Goal: Task Accomplishment & Management: Use online tool/utility

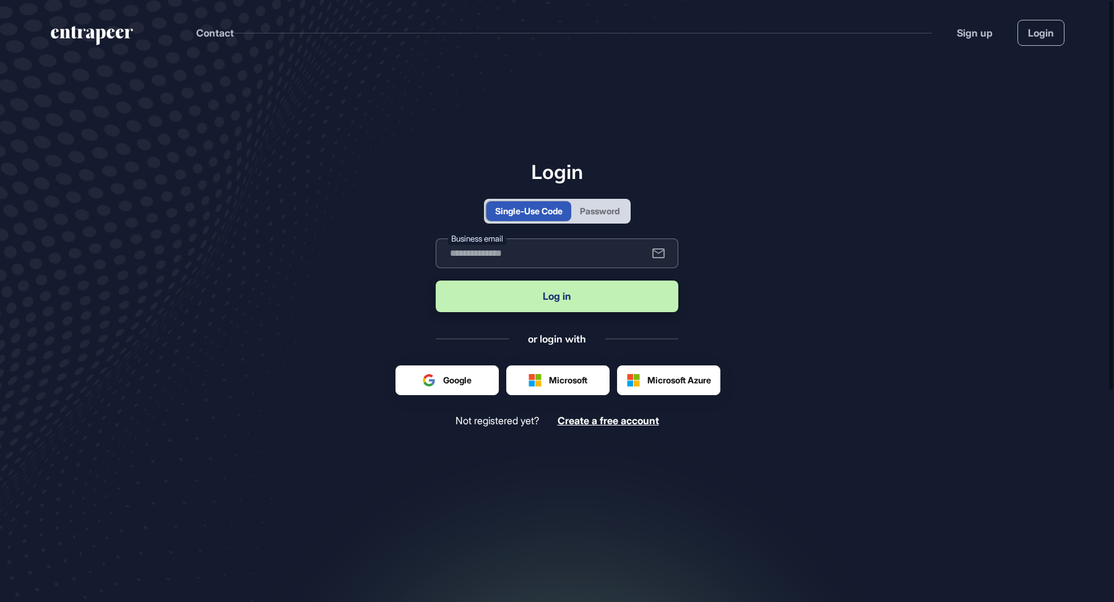
click at [518, 262] on input "text" at bounding box center [557, 253] width 243 height 30
type input "**********"
click at [565, 295] on button "Log in" at bounding box center [557, 296] width 243 height 32
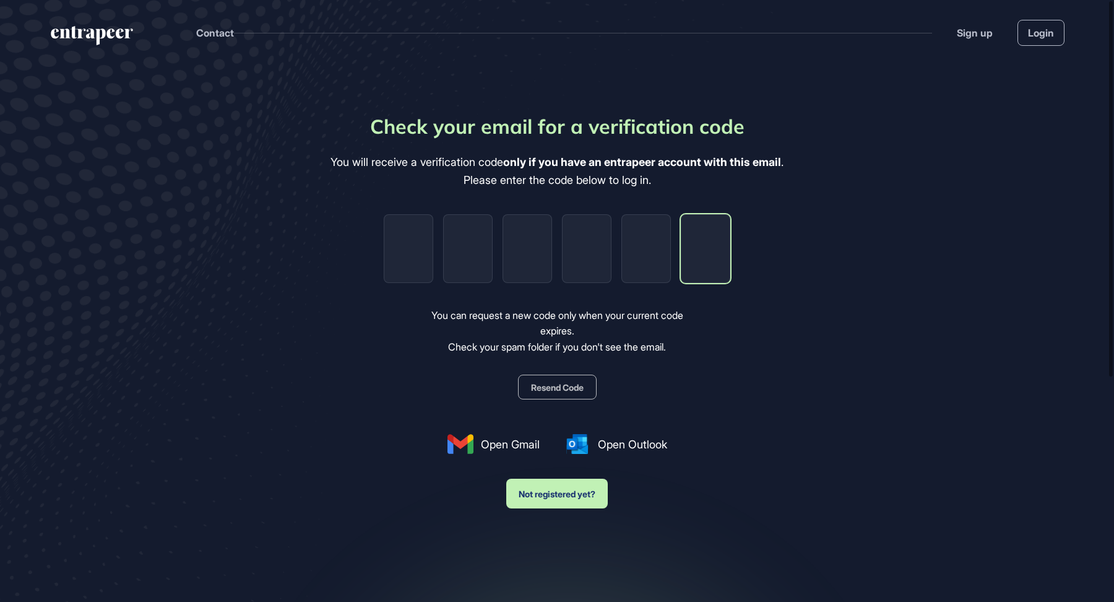
paste input "*"
type input "*"
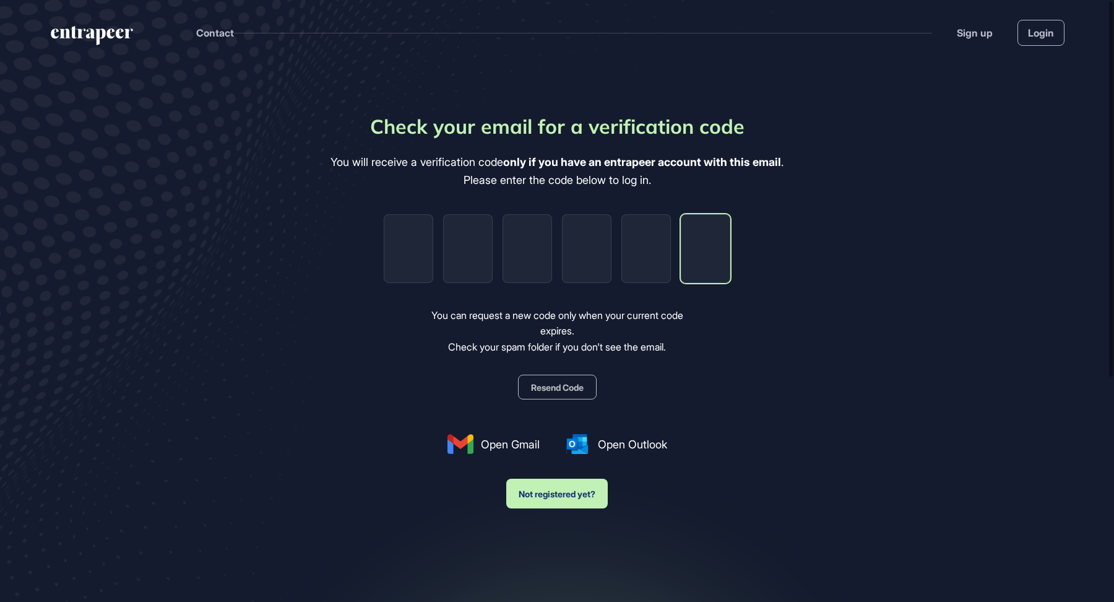
type input "*"
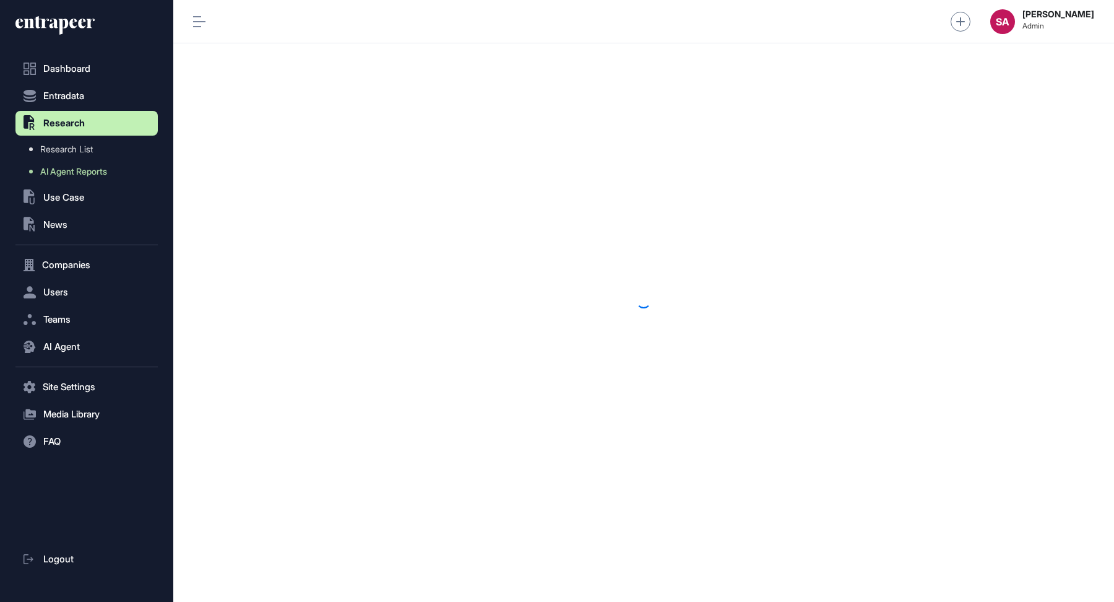
scroll to position [1, 1]
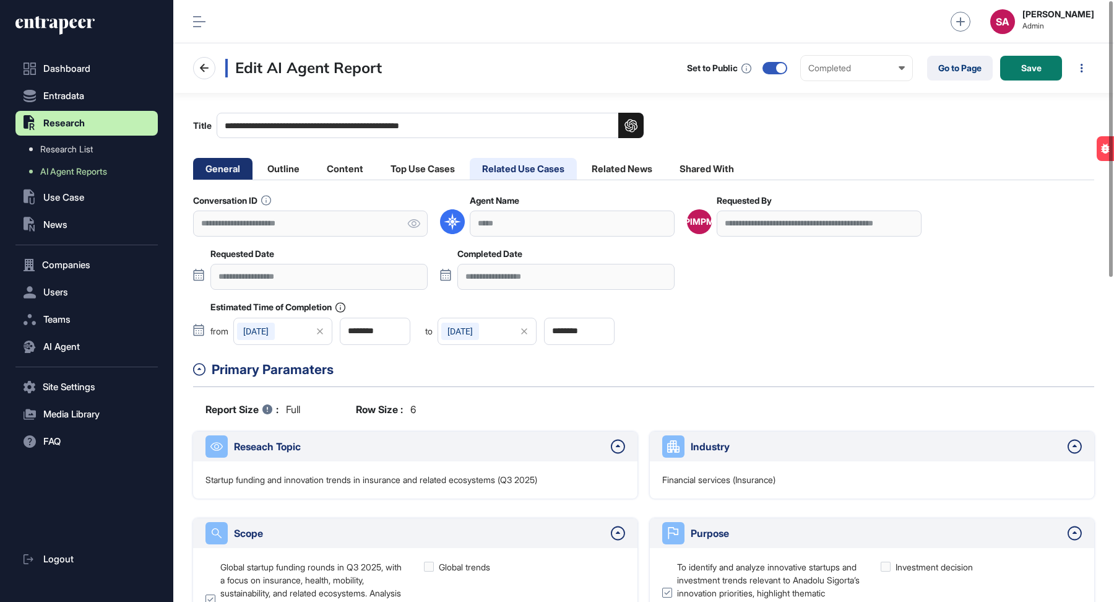
click at [532, 171] on li "Related Use Cases" at bounding box center [523, 169] width 107 height 22
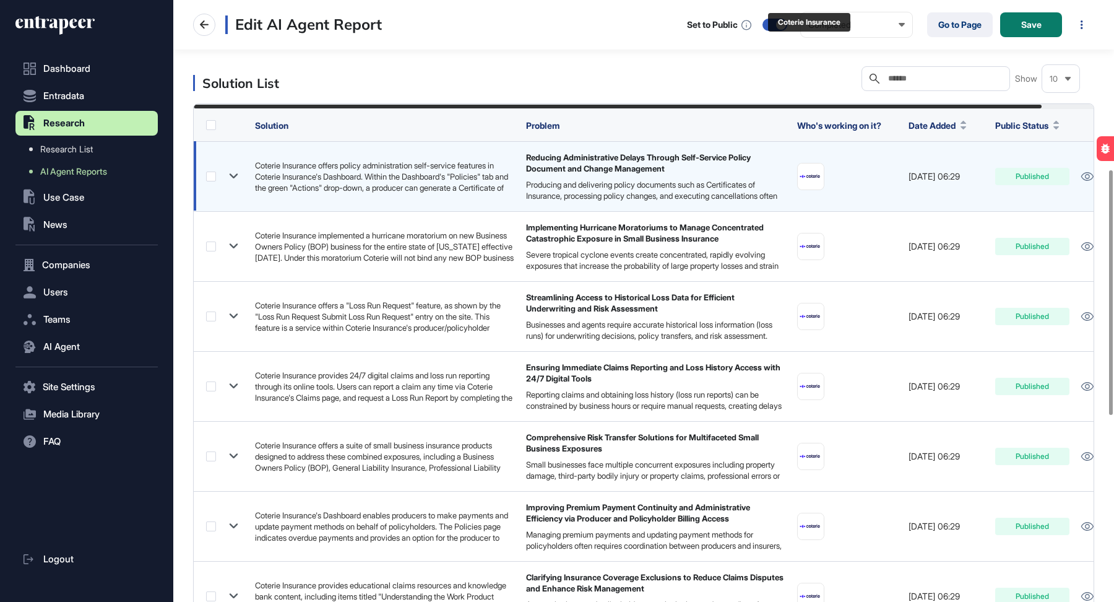
scroll to position [873, 0]
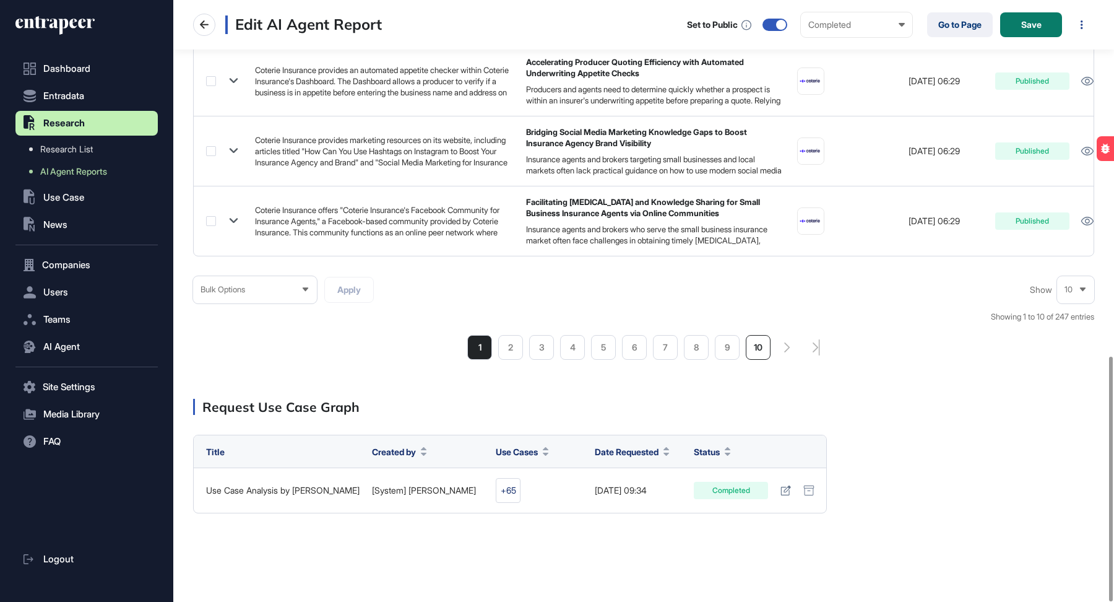
click at [756, 347] on li "10" at bounding box center [758, 347] width 25 height 25
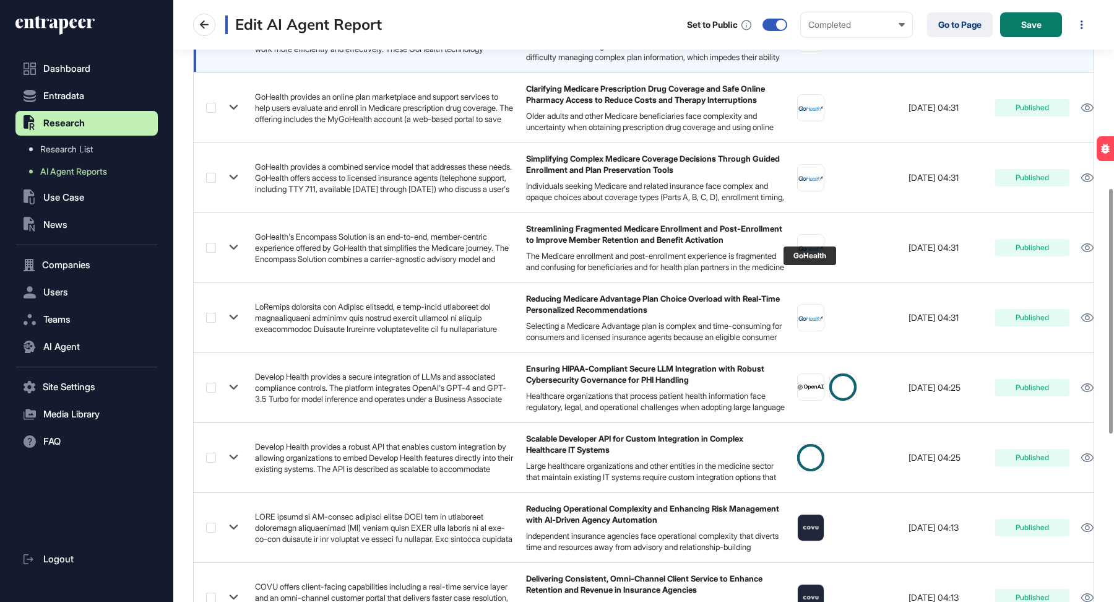
scroll to position [461, 0]
